Goal: Information Seeking & Learning: Check status

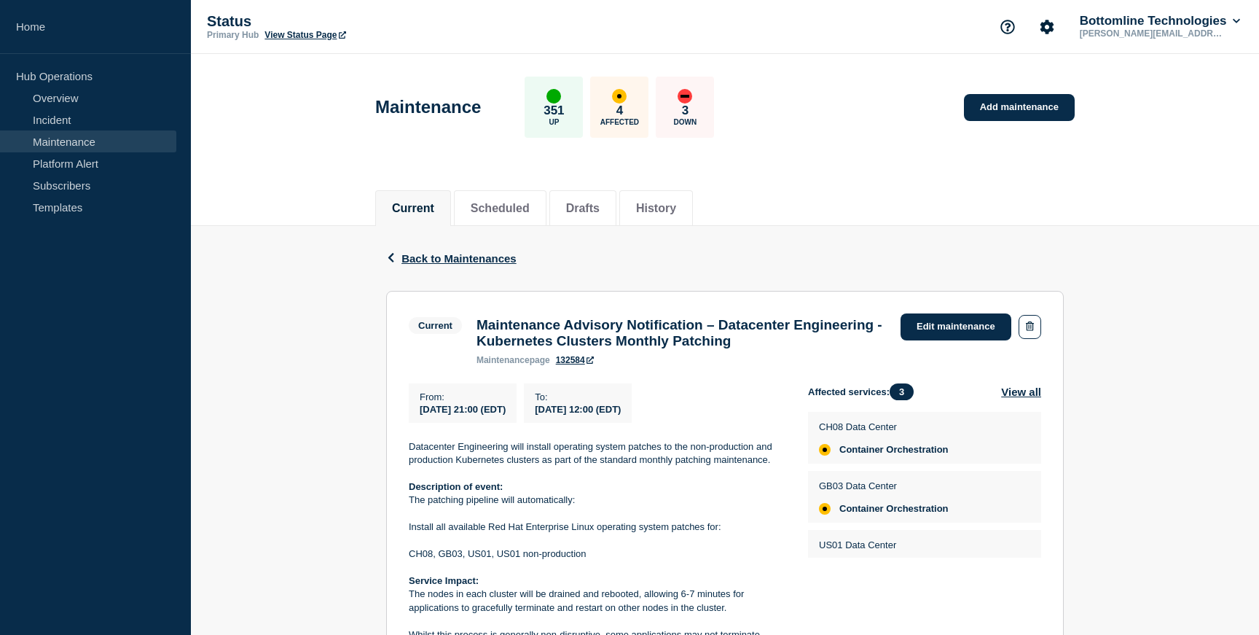
scroll to position [42, 0]
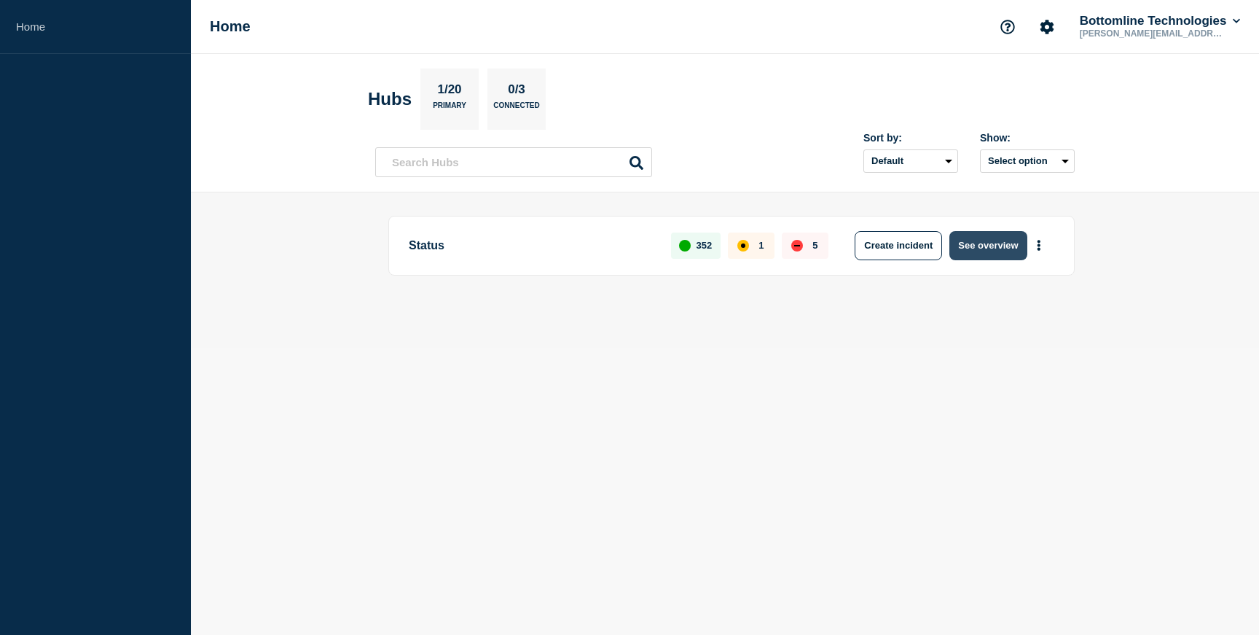
click at [1000, 236] on button "See overview" at bounding box center [987, 245] width 77 height 29
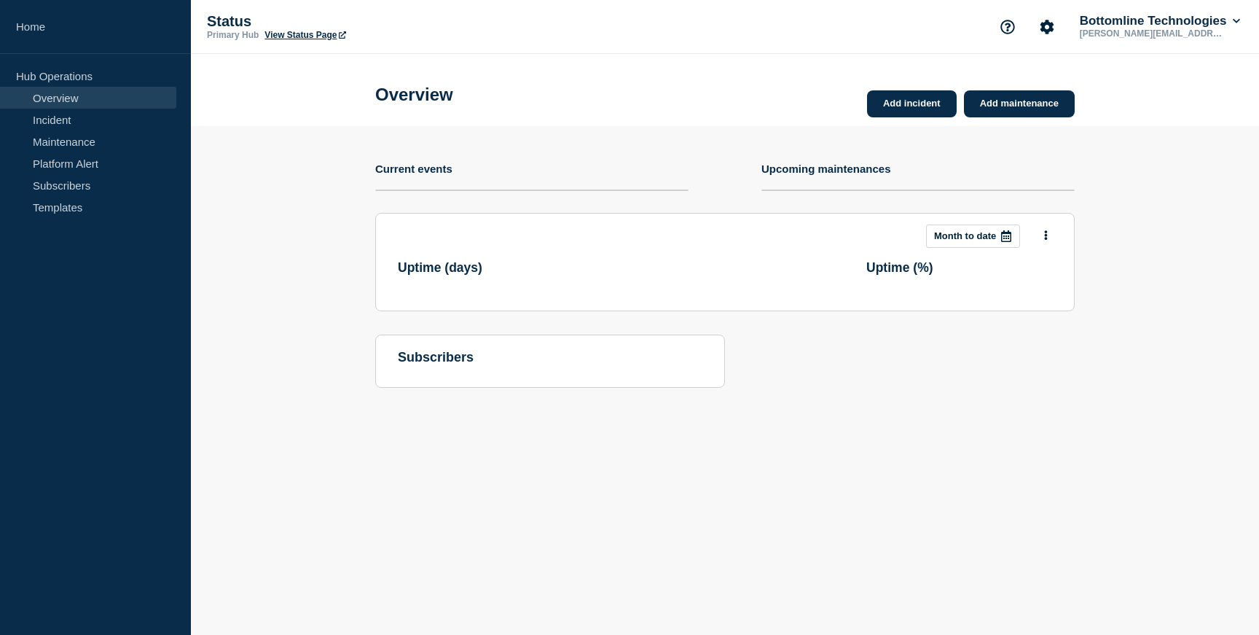
click at [998, 243] on div at bounding box center [1006, 236] width 26 height 22
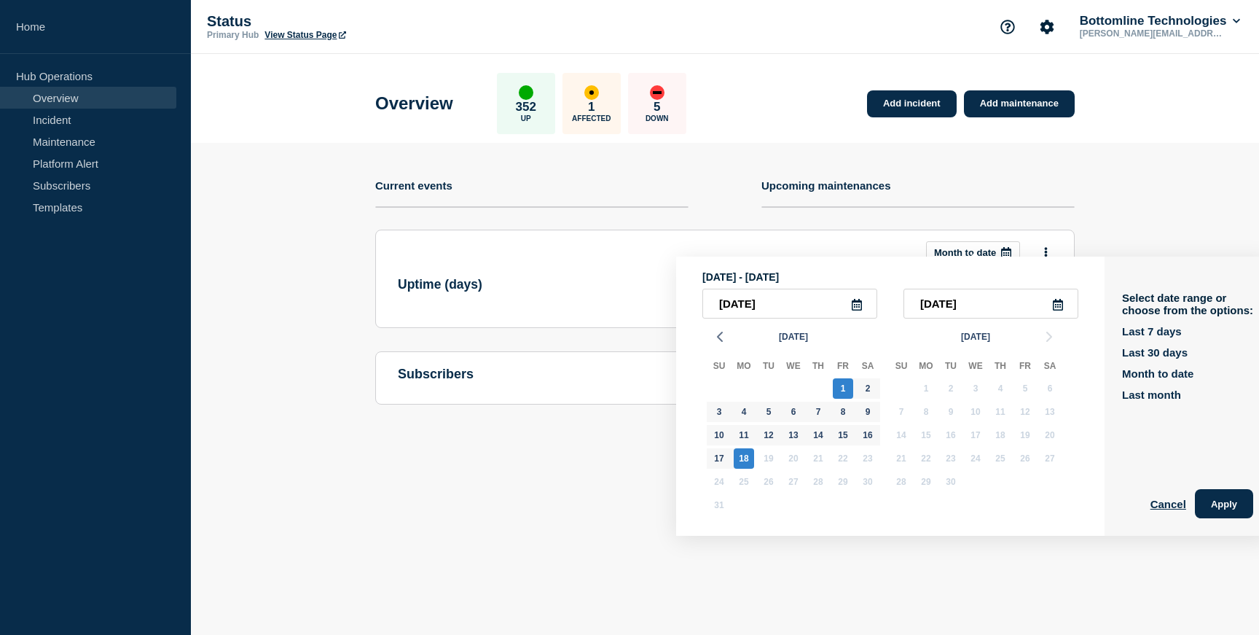
click at [764, 191] on h4 "Upcoming maintenances" at bounding box center [826, 185] width 130 height 12
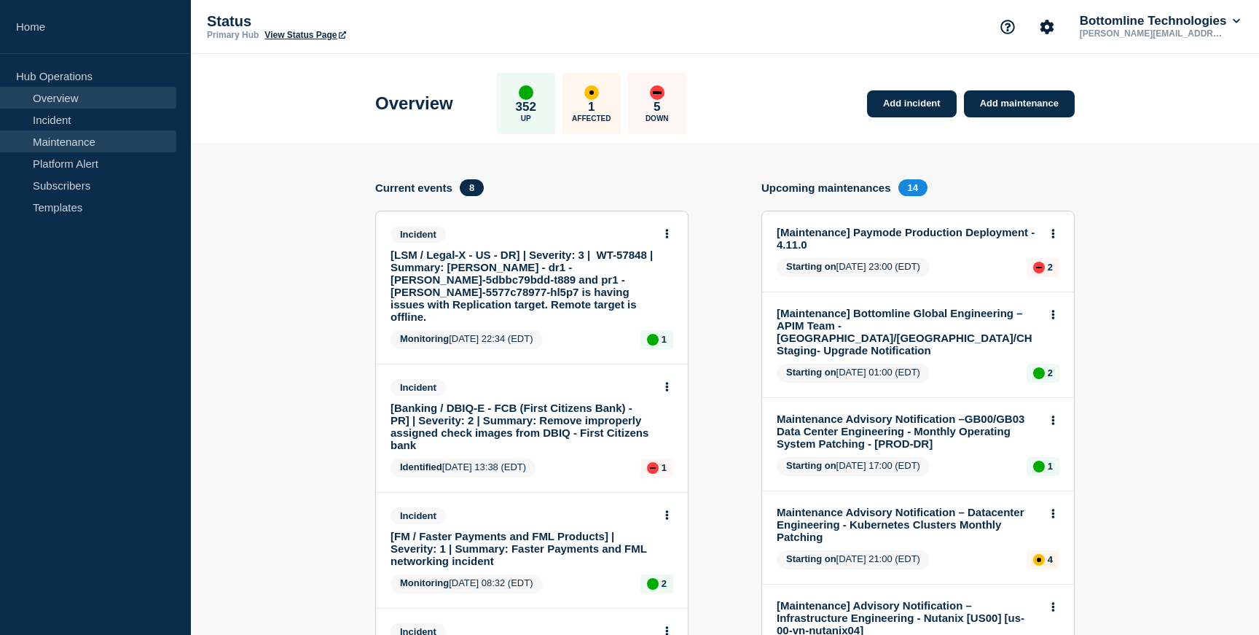
click at [90, 141] on link "Maintenance" at bounding box center [88, 141] width 176 height 22
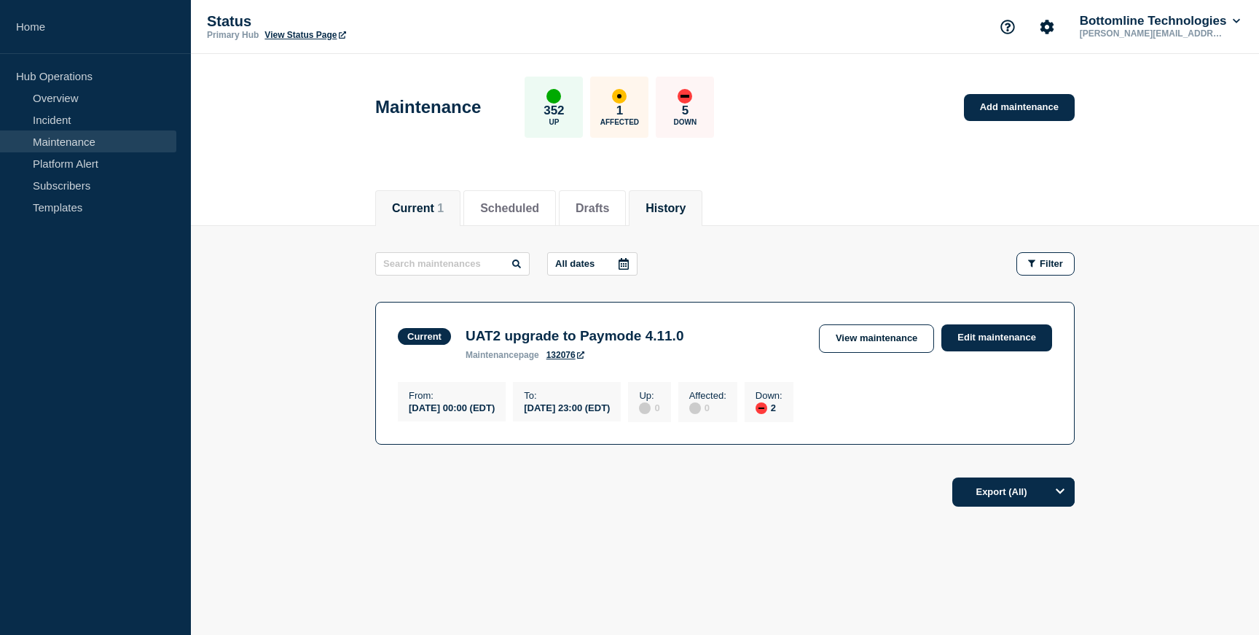
click at [667, 210] on button "History" at bounding box center [666, 208] width 40 height 13
